Goal: Navigation & Orientation: Find specific page/section

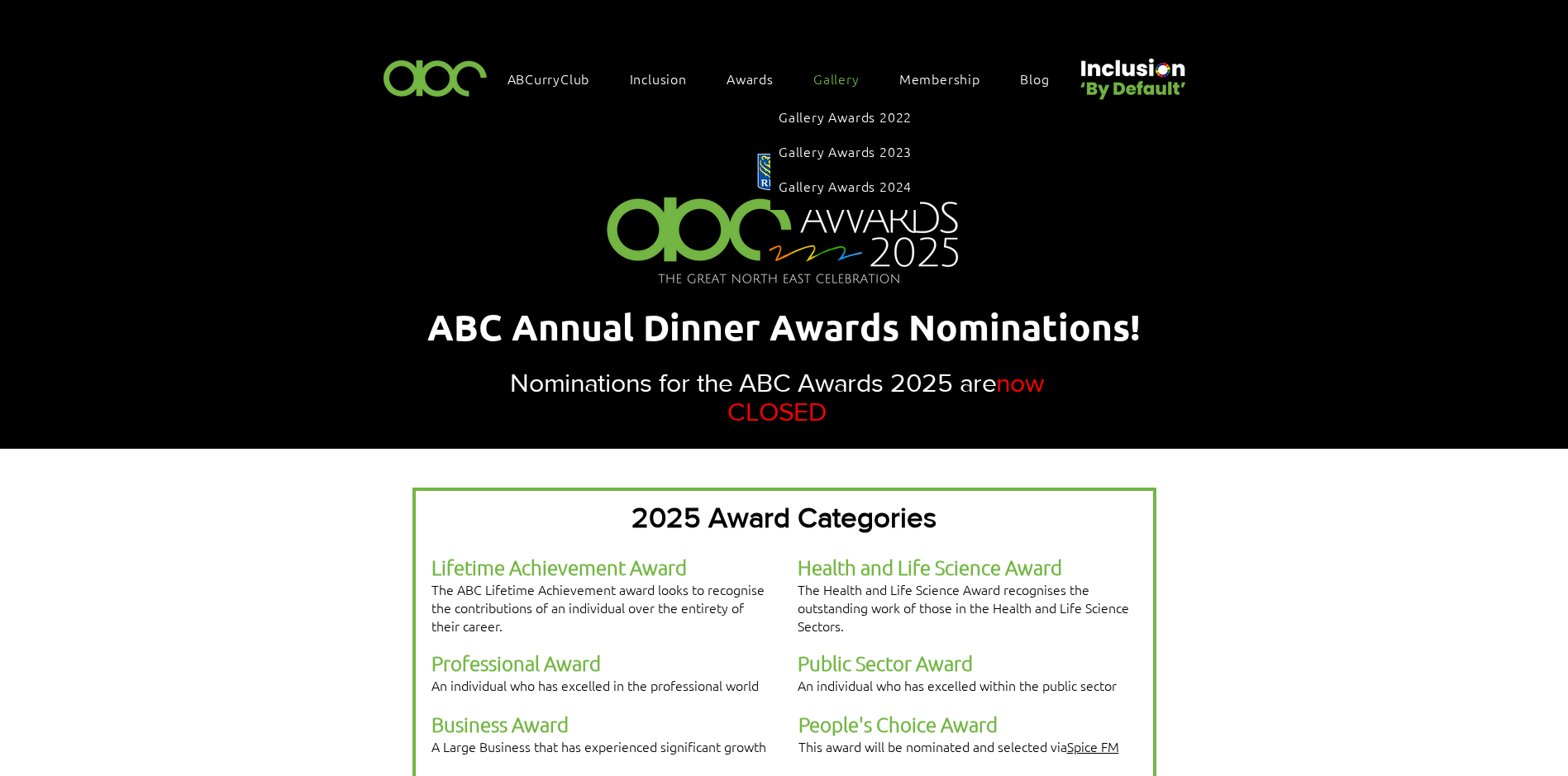
click at [838, 73] on span "Gallery" at bounding box center [836, 79] width 46 height 18
click at [862, 177] on span "Gallery Awards 2024" at bounding box center [846, 186] width 133 height 18
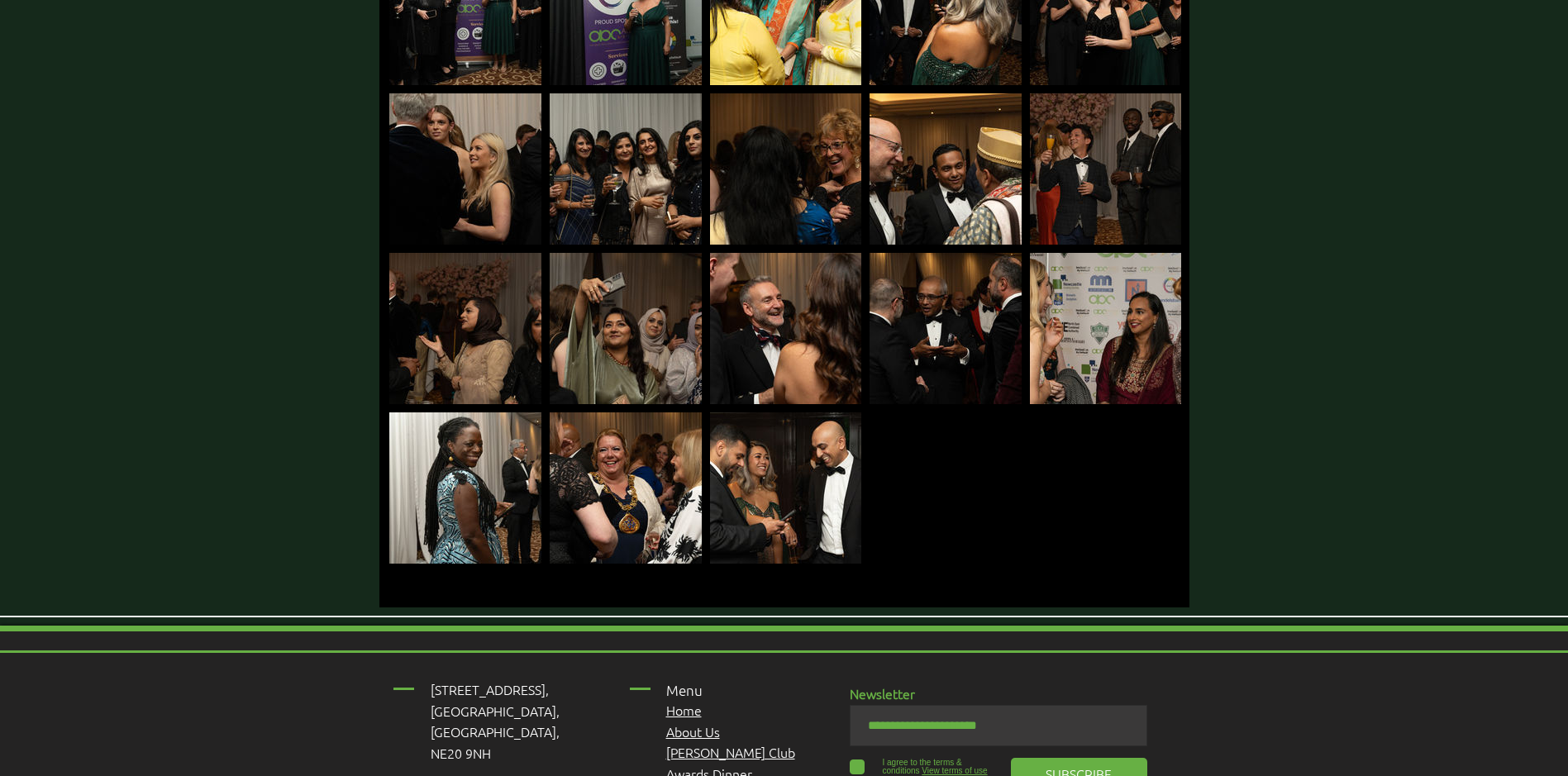
scroll to position [4379, 0]
